Goal: Transaction & Acquisition: Purchase product/service

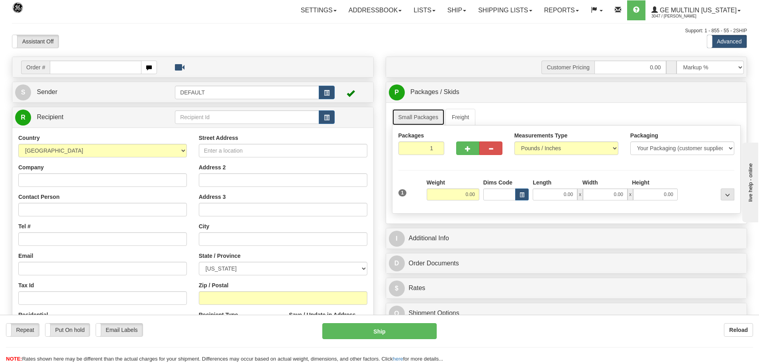
drag, startPoint x: 432, startPoint y: 123, endPoint x: 272, endPoint y: 136, distance: 160.2
click at [432, 123] on link "Small Packages" at bounding box center [418, 117] width 53 height 17
click at [127, 54] on div "Toggle navigation Settings Shipping Preferences Fields Preferences New" at bounding box center [379, 224] width 759 height 449
click at [158, 54] on div "Toggle navigation Settings Shipping Preferences Fields Preferences New" at bounding box center [379, 224] width 759 height 449
click at [97, 67] on input "text" at bounding box center [96, 68] width 92 height 14
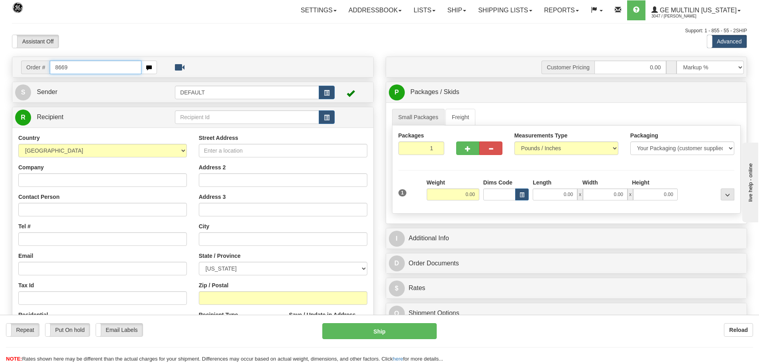
click at [77, 68] on input "8669" at bounding box center [96, 68] width 92 height 14
type input "86681250"
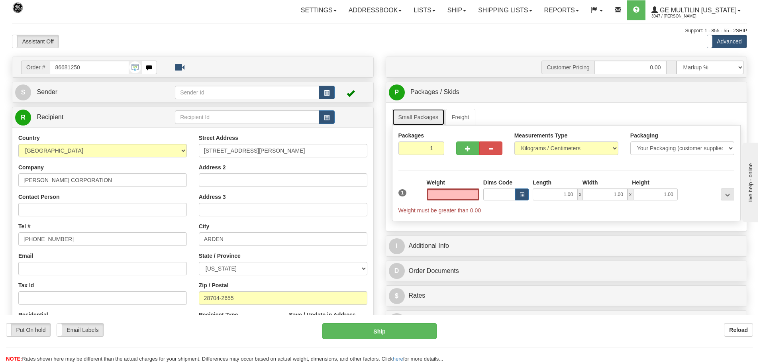
type input "0.00"
click at [406, 118] on link "Small Packages" at bounding box center [418, 117] width 53 height 17
click at [568, 151] on select "Pounds / Inches Kilograms / Centimeters" at bounding box center [566, 148] width 104 height 14
select select "0"
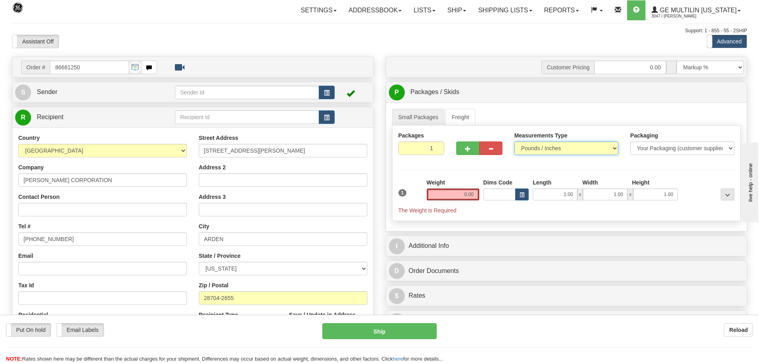
click at [514, 141] on select "Pounds / Inches Kilograms / Centimeters" at bounding box center [566, 148] width 104 height 14
drag, startPoint x: 455, startPoint y: 196, endPoint x: 503, endPoint y: 198, distance: 47.4
click at [503, 198] on div "1 Weight 0.00 Dims Code 1.00" at bounding box center [566, 196] width 340 height 36
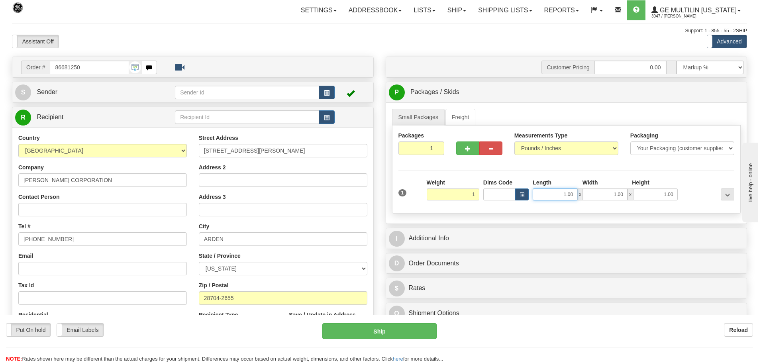
type input "1.00"
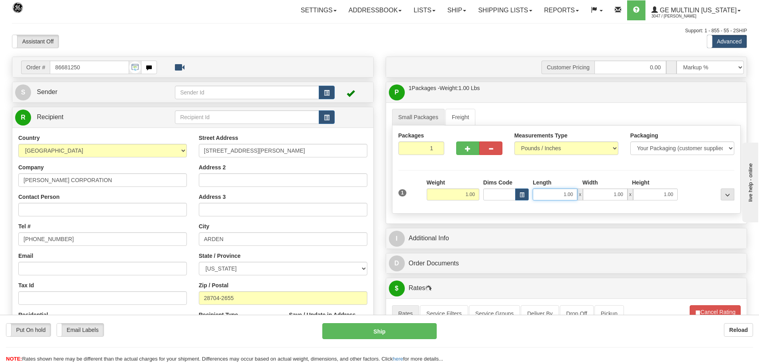
drag, startPoint x: 579, startPoint y: 196, endPoint x: 607, endPoint y: 194, distance: 28.3
click at [607, 194] on div "1.00 x 1.00 x 1.00" at bounding box center [604, 194] width 145 height 12
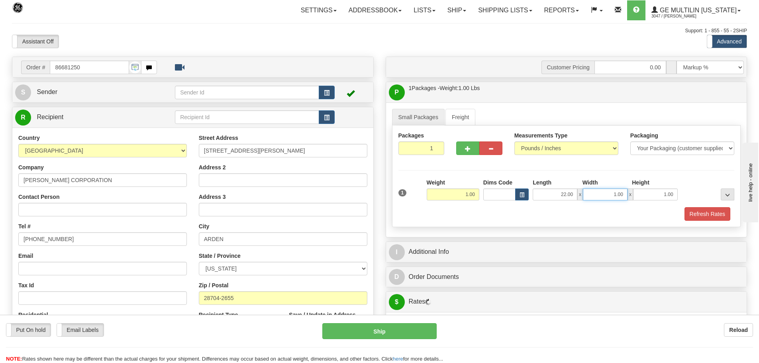
drag, startPoint x: 603, startPoint y: 190, endPoint x: 584, endPoint y: 190, distance: 19.1
click at [584, 190] on input "1.00" at bounding box center [605, 194] width 45 height 12
drag, startPoint x: 557, startPoint y: 190, endPoint x: 594, endPoint y: 192, distance: 36.7
click at [594, 192] on div "22.00 x 1.00 x 1.00" at bounding box center [604, 194] width 145 height 12
type input "12.00"
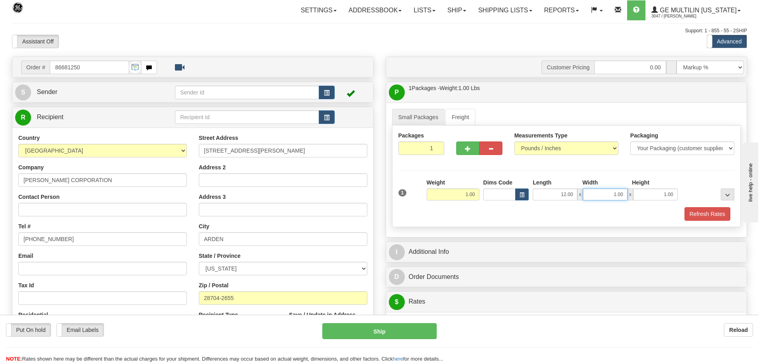
drag, startPoint x: 626, startPoint y: 195, endPoint x: 669, endPoint y: 195, distance: 43.0
click at [669, 195] on div "12.00 x 1.00 x 1.00" at bounding box center [604, 194] width 145 height 12
type input "12.00"
drag, startPoint x: 660, startPoint y: 195, endPoint x: 696, endPoint y: 194, distance: 35.5
click at [691, 194] on div "1 Weight 1.00 Dims Code x x" at bounding box center [566, 192] width 340 height 28
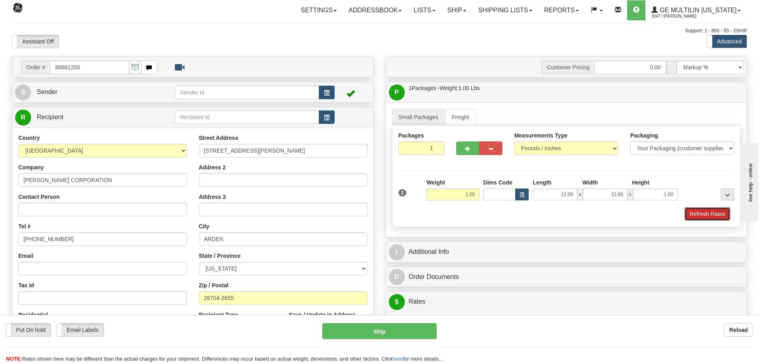
click at [699, 214] on button "Refresh Rates" at bounding box center [707, 214] width 46 height 14
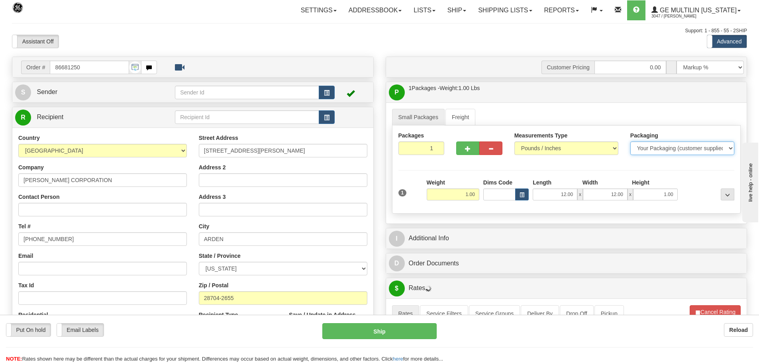
click at [689, 142] on select "Your Packaging (customer supplied) Envelope (carrier supplied) Pack (carrier su…" at bounding box center [682, 148] width 104 height 14
select select "2"
click at [630, 141] on select "Your Packaging (customer supplied) Envelope (carrier supplied) Pack (carrier su…" at bounding box center [682, 148] width 104 height 14
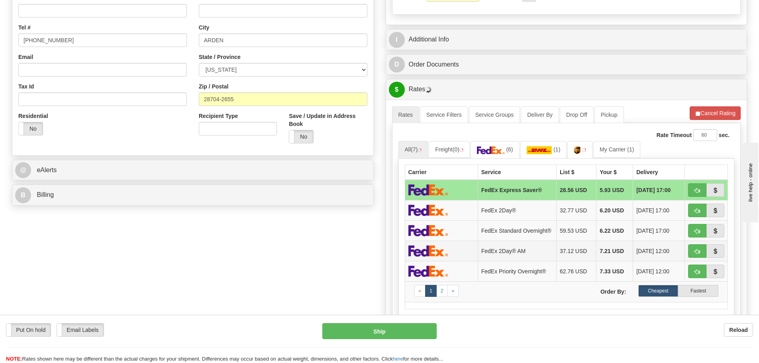
scroll to position [199, 0]
click at [695, 274] on span "button" at bounding box center [697, 271] width 6 height 5
type input "01"
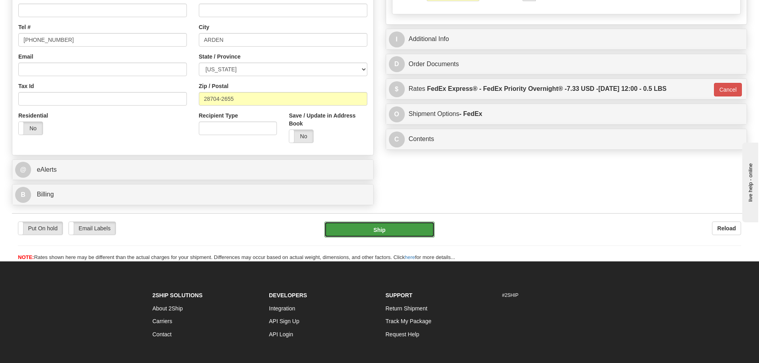
click at [394, 224] on button "Ship" at bounding box center [379, 229] width 110 height 16
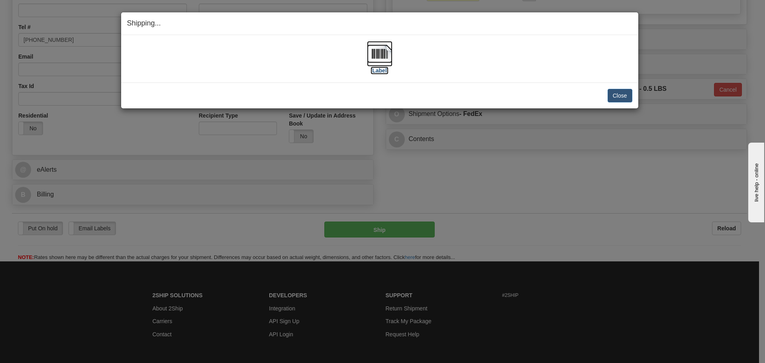
click at [375, 61] on img at bounding box center [379, 53] width 25 height 25
